Goal: Transaction & Acquisition: Book appointment/travel/reservation

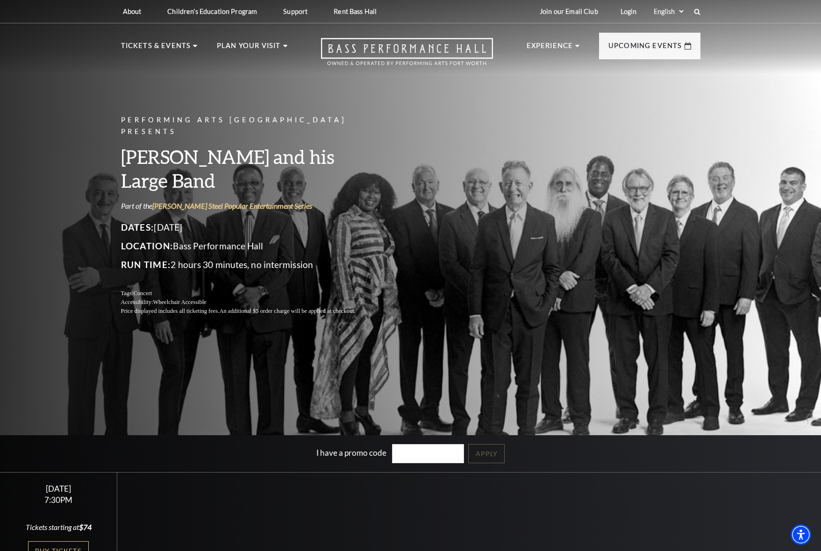
scroll to position [107, 0]
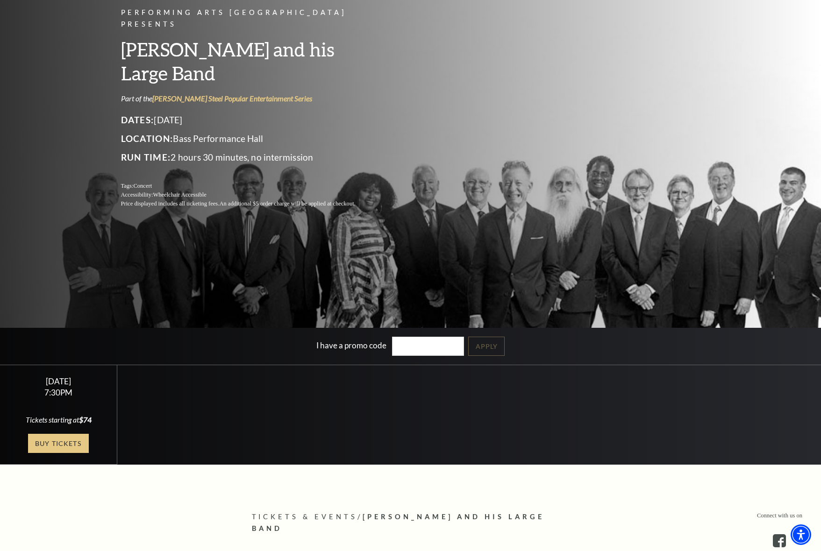
click at [76, 453] on div "[DATE] 7:30PM Tickets starting at $74 Buy Tickets" at bounding box center [58, 414] width 117 height 99
click at [77, 449] on link "Buy Tickets" at bounding box center [58, 443] width 61 height 19
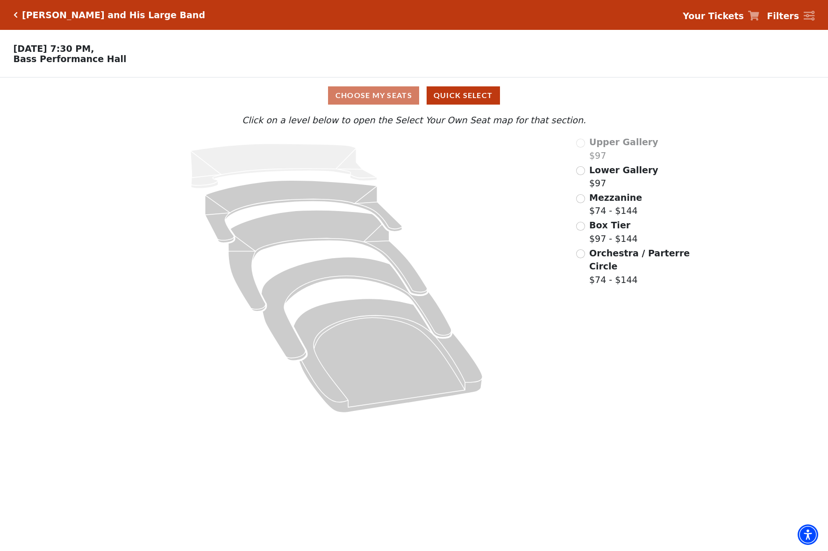
click at [578, 377] on div "Upper Gallery $97 Lower Gallery $97 Mezzanine $74 - $144 Box Tier $97 - $144 Or…" at bounding box center [633, 278] width 128 height 286
